Goal: Navigation & Orientation: Go to known website

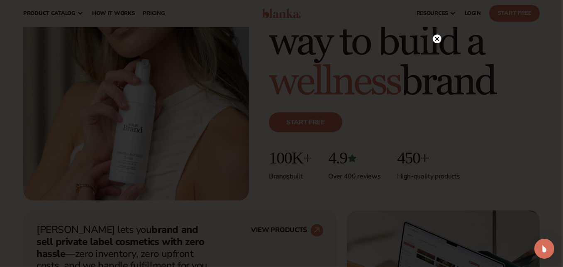
scroll to position [136, 0]
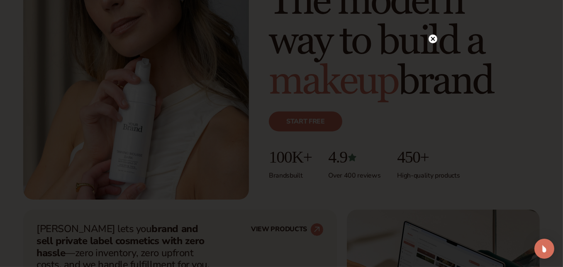
click at [435, 40] on circle at bounding box center [433, 38] width 9 height 9
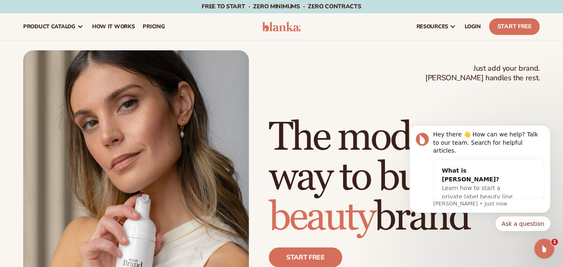
scroll to position [0, 0]
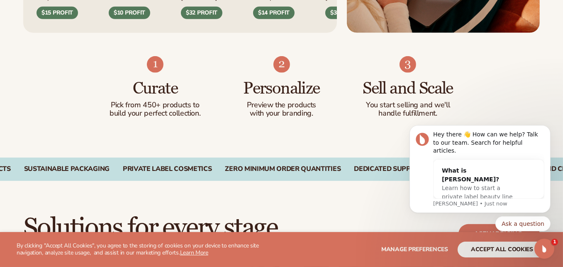
scroll to position [503, 0]
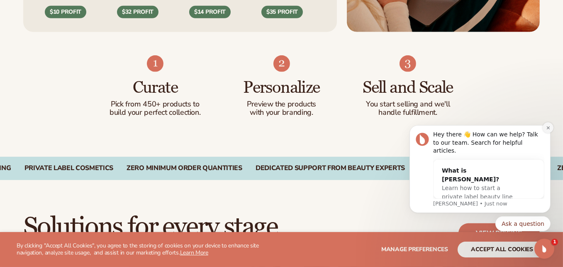
click at [548, 130] on icon "Dismiss notification" at bounding box center [548, 127] width 5 height 5
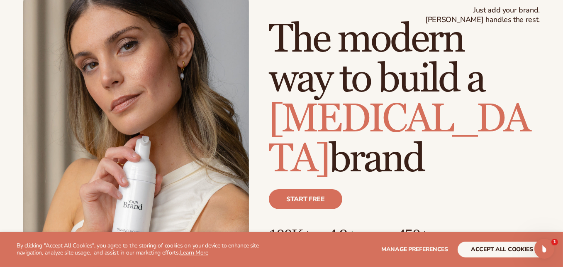
scroll to position [0, 0]
